Goal: Task Accomplishment & Management: Manage account settings

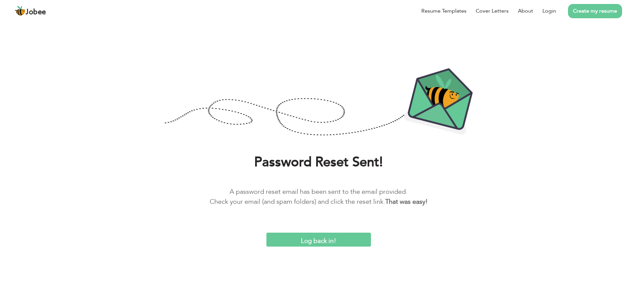
click at [325, 243] on input "Log back in!" at bounding box center [318, 240] width 105 height 14
click at [320, 238] on input "Log back in!" at bounding box center [318, 240] width 105 height 14
click at [321, 240] on input "Log back in!" at bounding box center [318, 240] width 105 height 14
drag, startPoint x: 321, startPoint y: 240, endPoint x: 385, endPoint y: 253, distance: 64.7
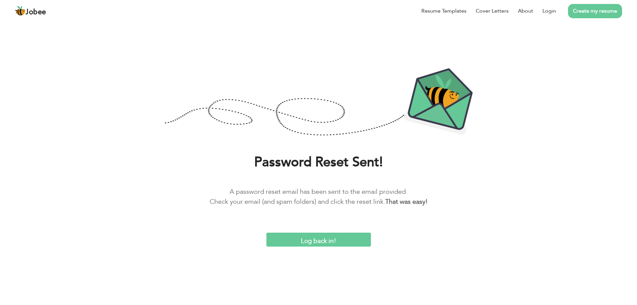
click at [323, 241] on input "Log back in!" at bounding box center [318, 240] width 105 height 14
click at [350, 184] on div "Password Reset Sent! A password reset email has been sent to the email provided…" at bounding box center [318, 185] width 627 height 63
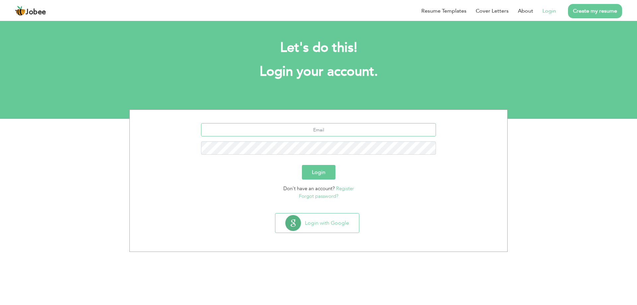
click at [273, 133] on input "text" at bounding box center [318, 129] width 235 height 13
click at [550, 7] on li "Login" at bounding box center [544, 10] width 23 height 17
